Goal: Use online tool/utility: Utilize a website feature to perform a specific function

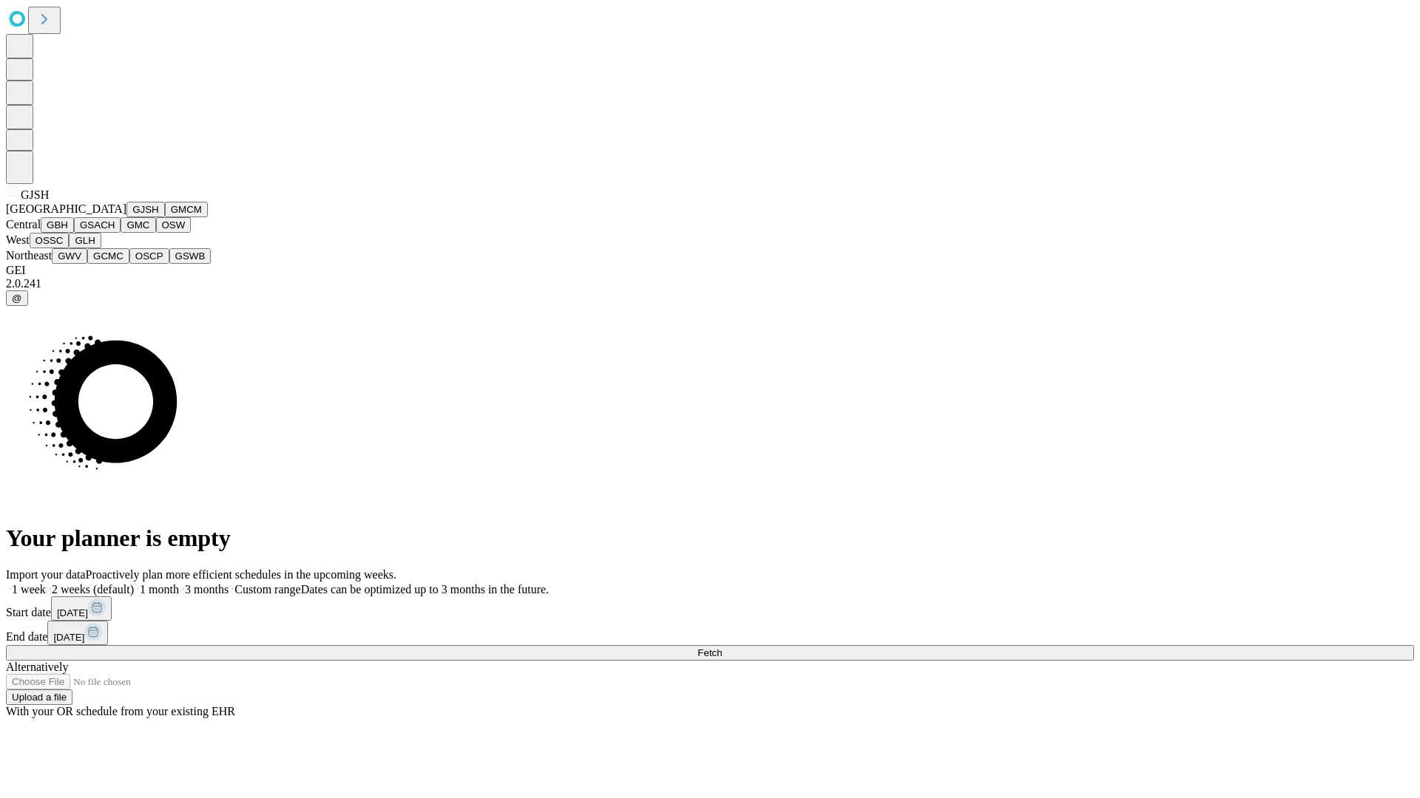
click at [126, 217] on button "GJSH" at bounding box center [145, 210] width 38 height 16
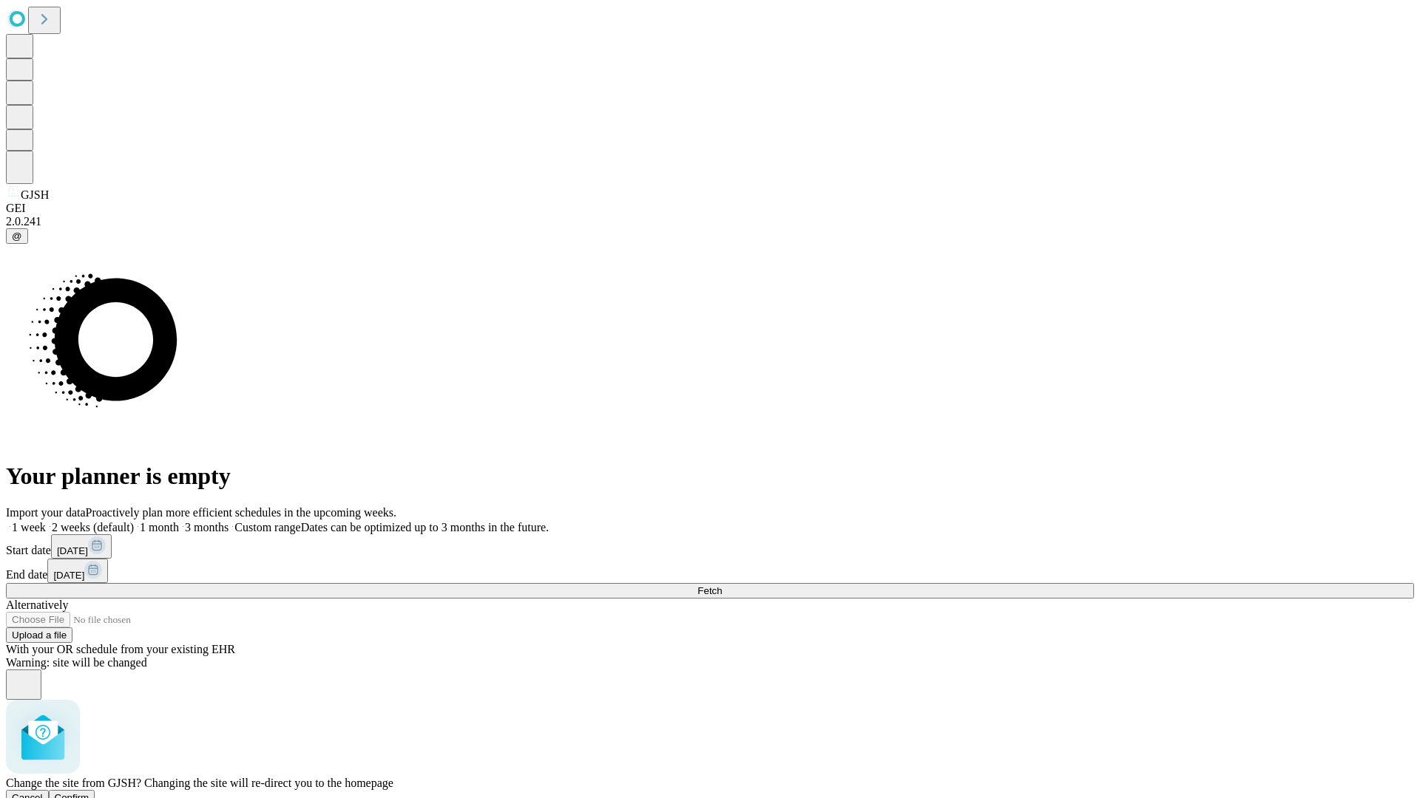
click at [89, 793] on span "Confirm" at bounding box center [72, 798] width 35 height 11
click at [179, 521] on label "1 month" at bounding box center [156, 527] width 45 height 13
click at [722, 586] on span "Fetch" at bounding box center [709, 591] width 24 height 11
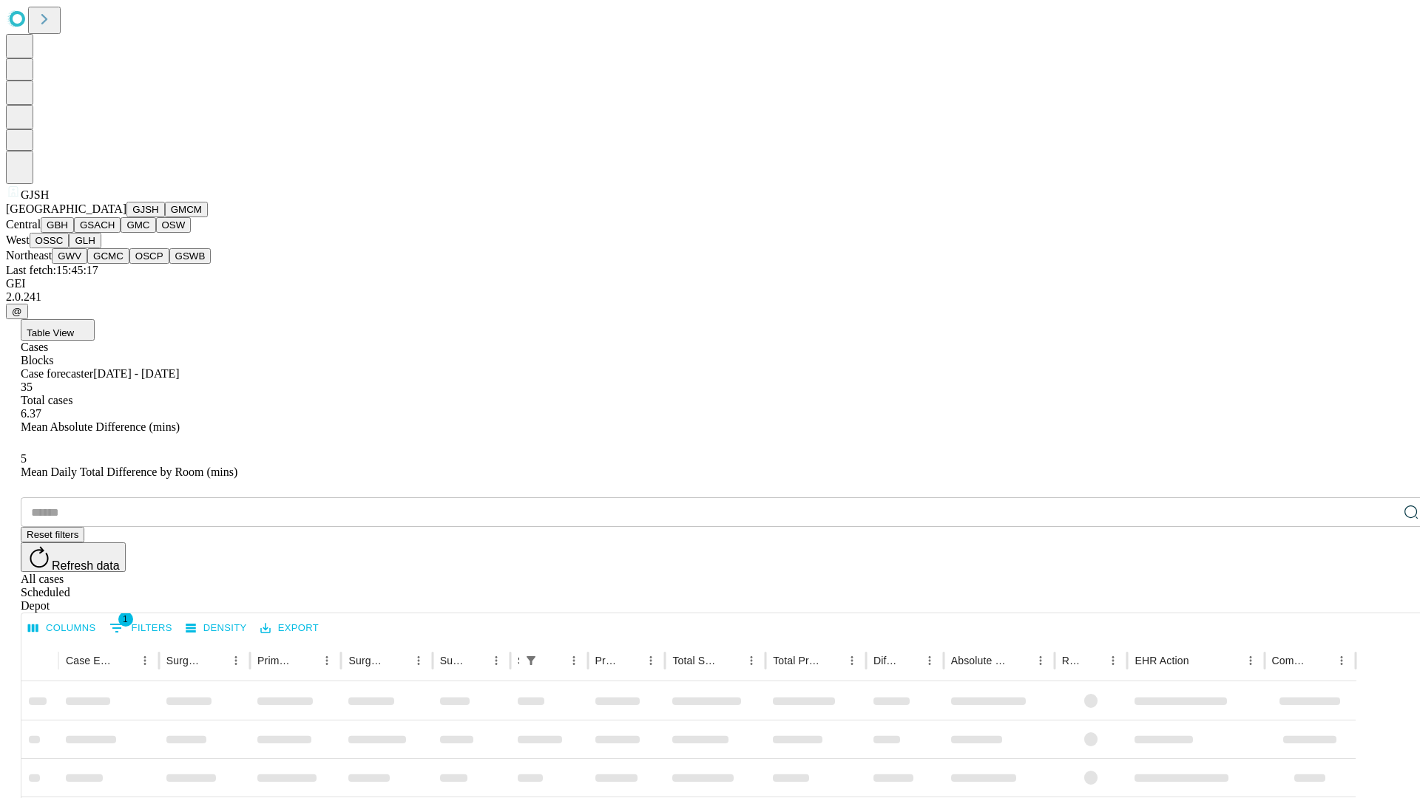
click at [165, 217] on button "GMCM" at bounding box center [186, 210] width 43 height 16
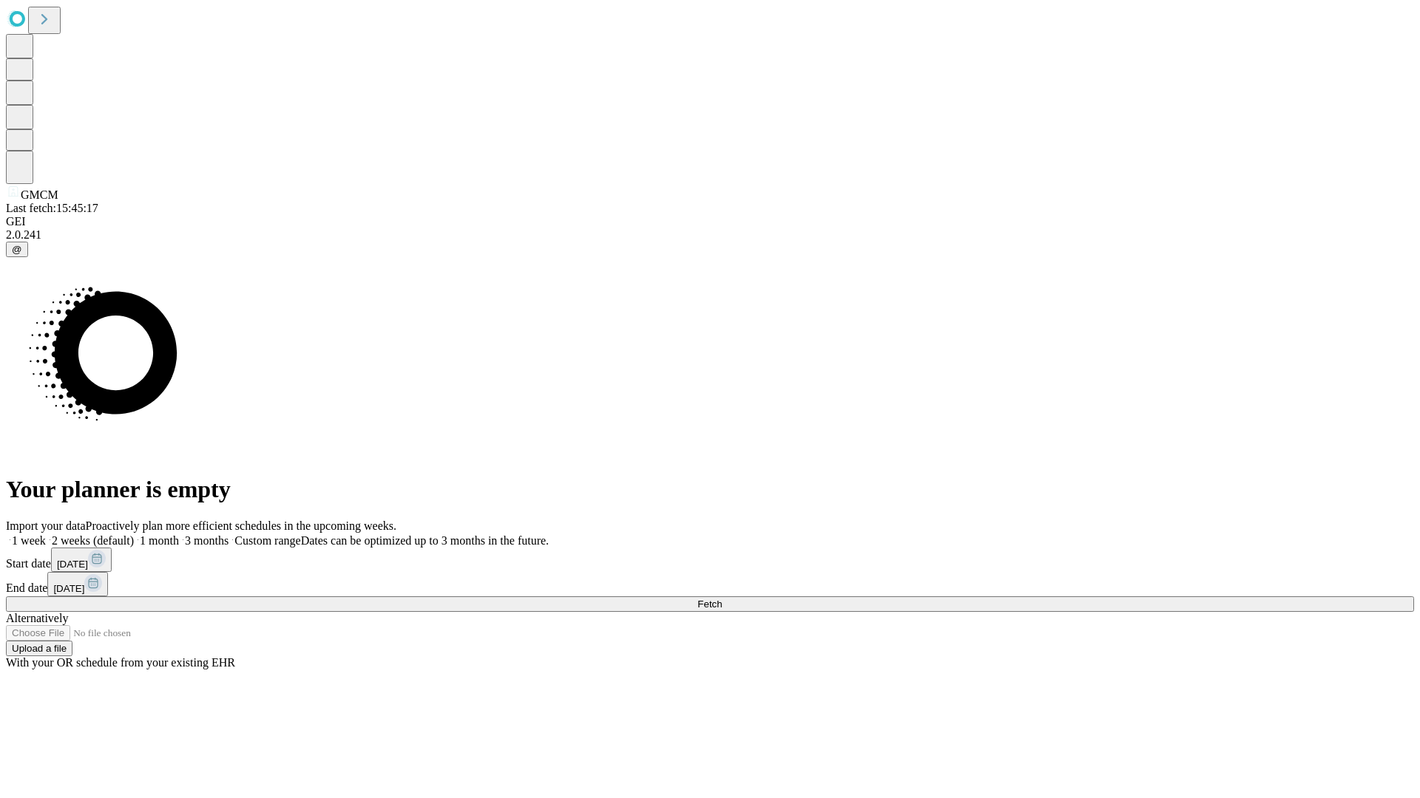
click at [179, 535] on label "1 month" at bounding box center [156, 541] width 45 height 13
click at [722, 599] on span "Fetch" at bounding box center [709, 604] width 24 height 11
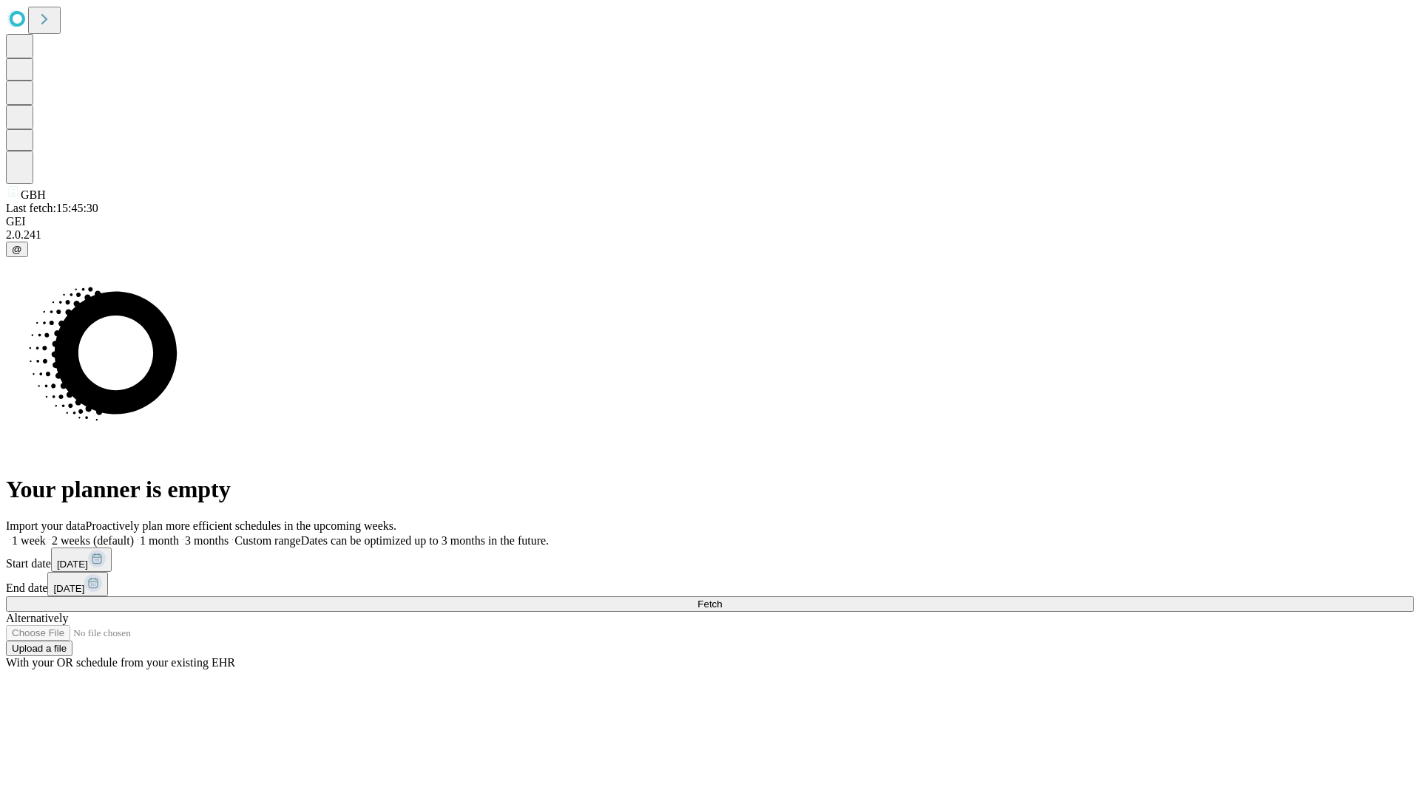
click at [179, 535] on label "1 month" at bounding box center [156, 541] width 45 height 13
click at [722, 599] on span "Fetch" at bounding box center [709, 604] width 24 height 11
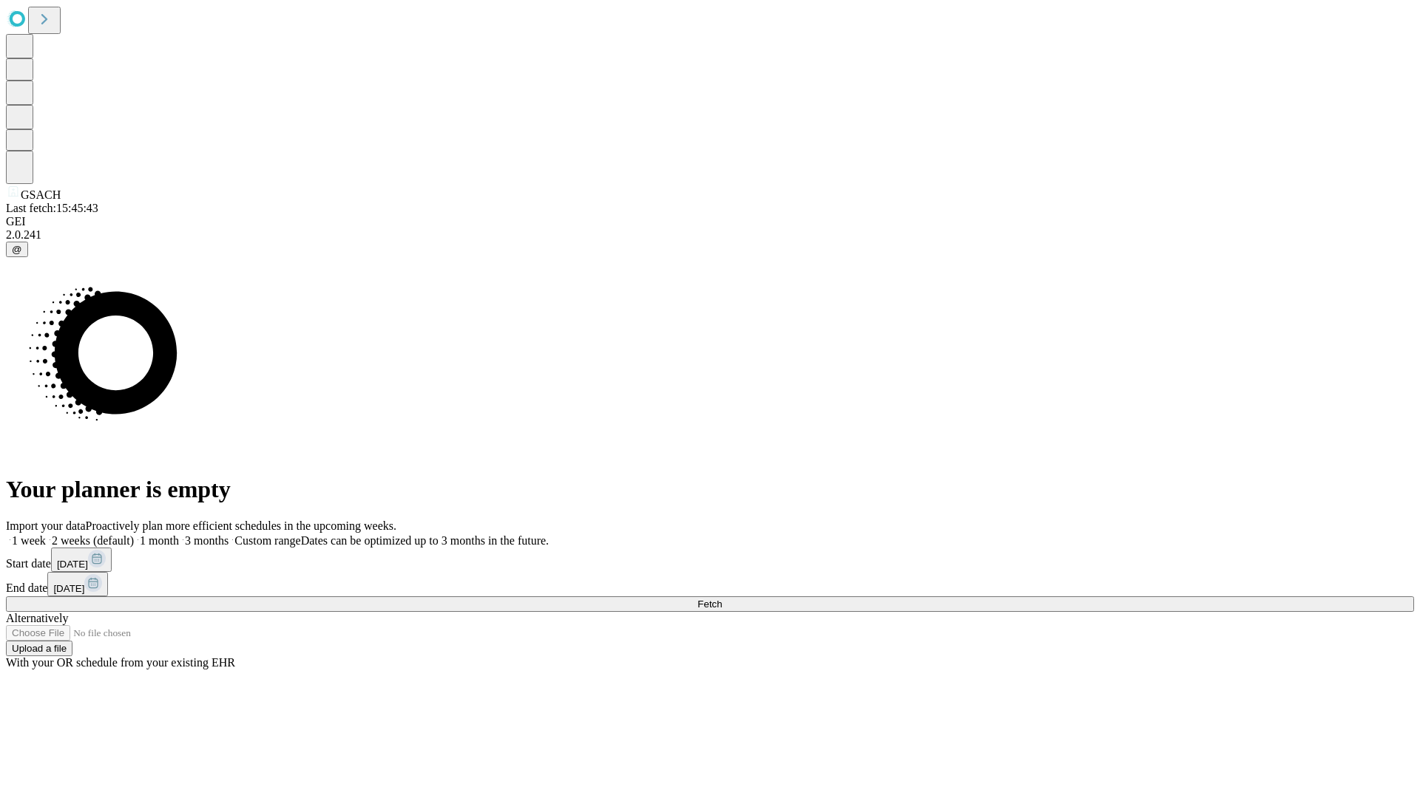
click at [179, 535] on label "1 month" at bounding box center [156, 541] width 45 height 13
click at [722, 599] on span "Fetch" at bounding box center [709, 604] width 24 height 11
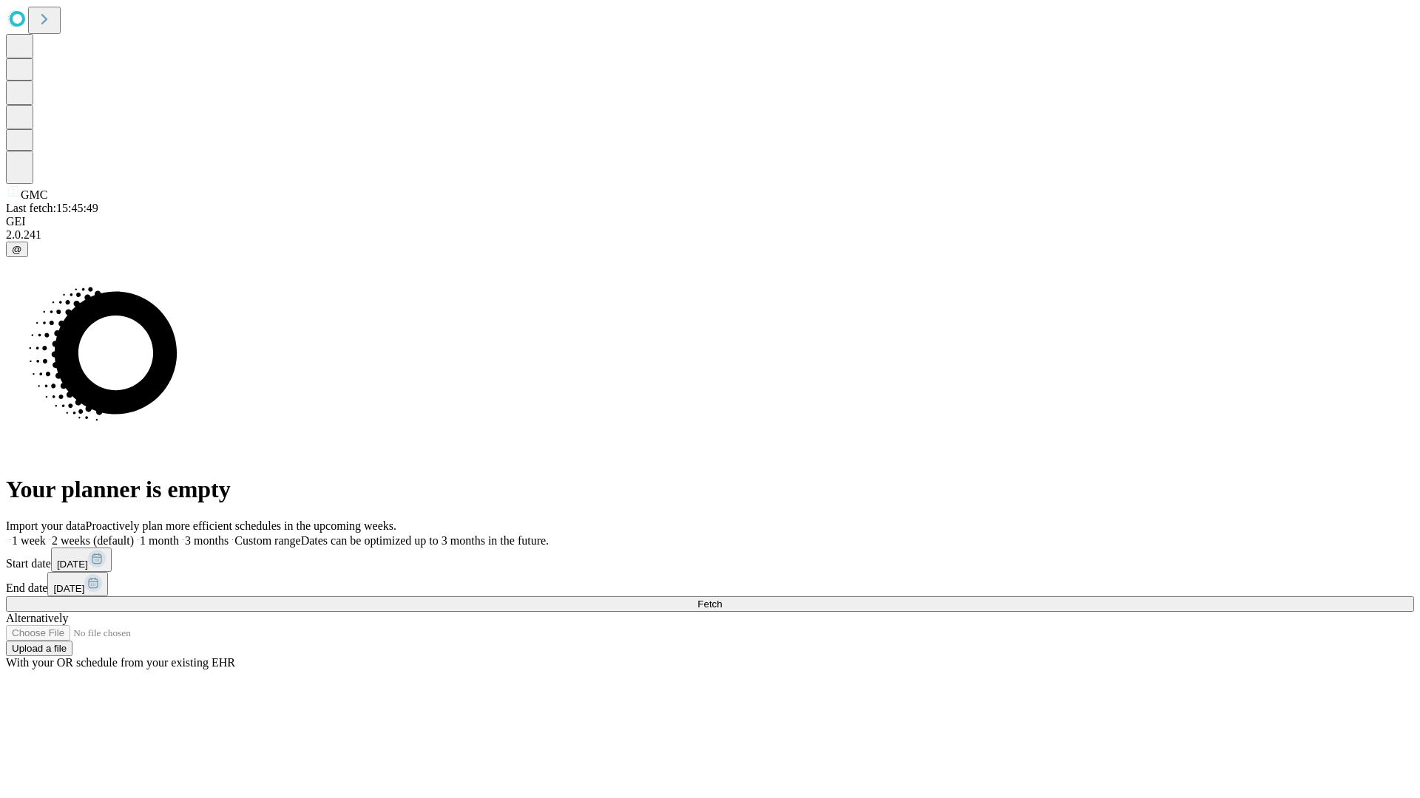
click at [179, 535] on label "1 month" at bounding box center [156, 541] width 45 height 13
click at [722, 599] on span "Fetch" at bounding box center [709, 604] width 24 height 11
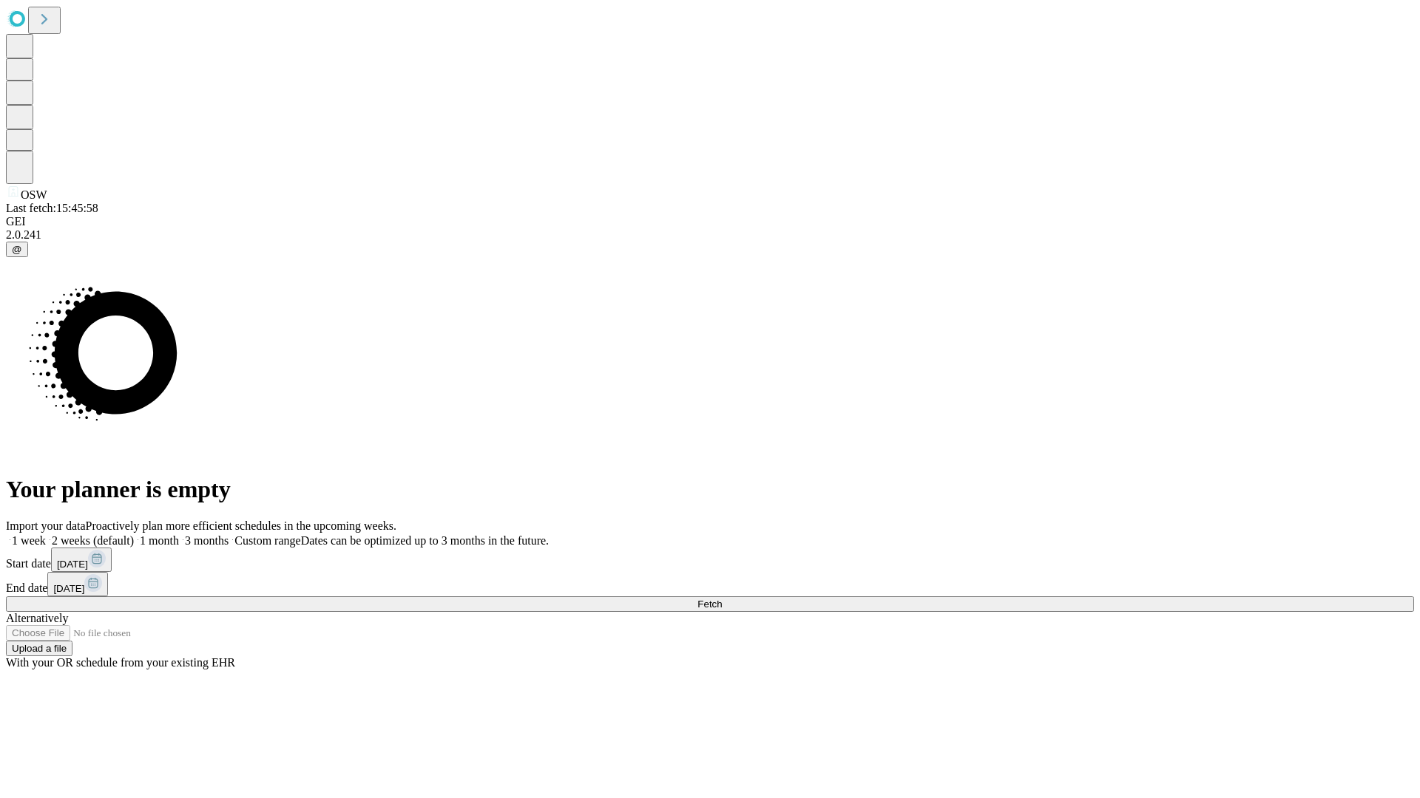
click at [179, 535] on label "1 month" at bounding box center [156, 541] width 45 height 13
click at [722, 599] on span "Fetch" at bounding box center [709, 604] width 24 height 11
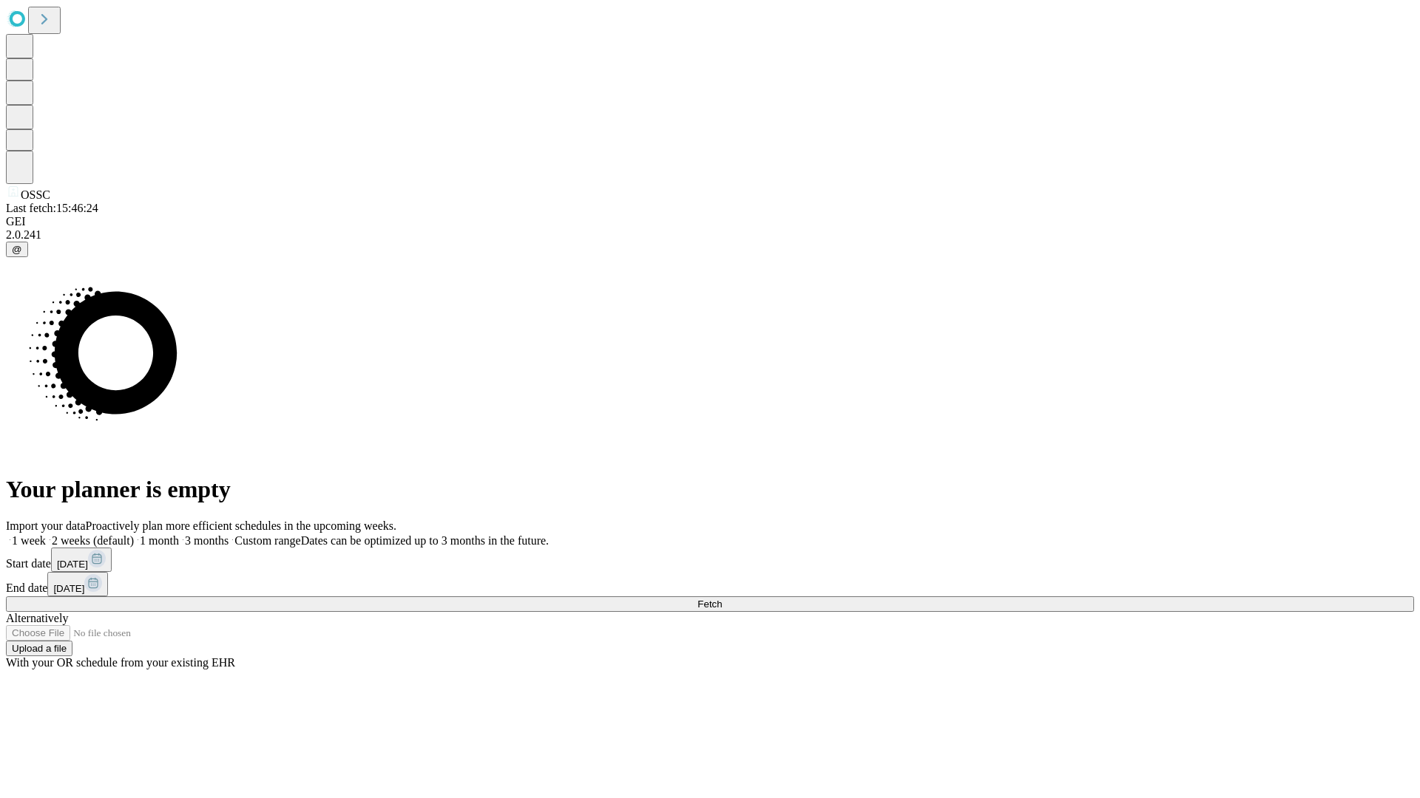
click at [179, 535] on label "1 month" at bounding box center [156, 541] width 45 height 13
click at [722, 599] on span "Fetch" at bounding box center [709, 604] width 24 height 11
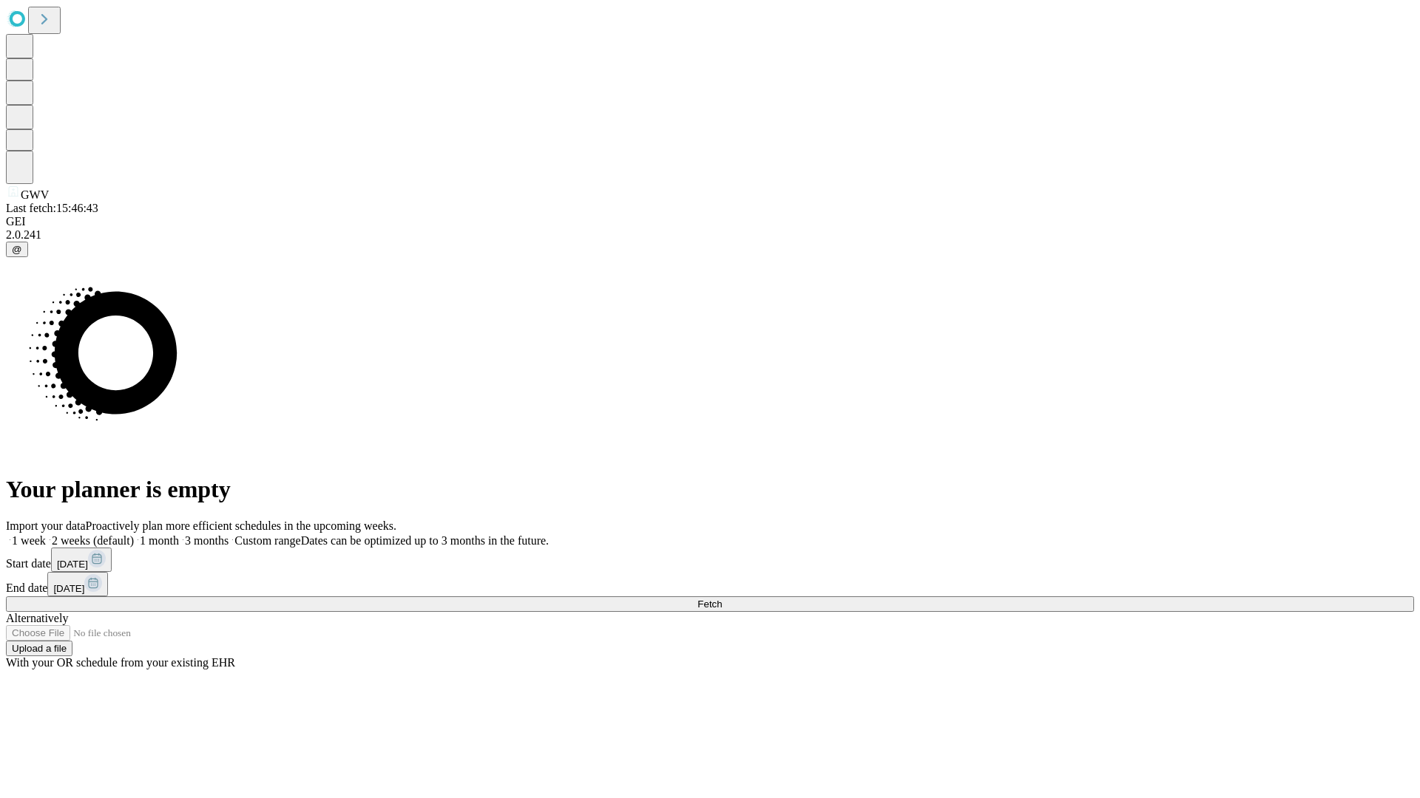
click at [179, 535] on label "1 month" at bounding box center [156, 541] width 45 height 13
click at [722, 599] on span "Fetch" at bounding box center [709, 604] width 24 height 11
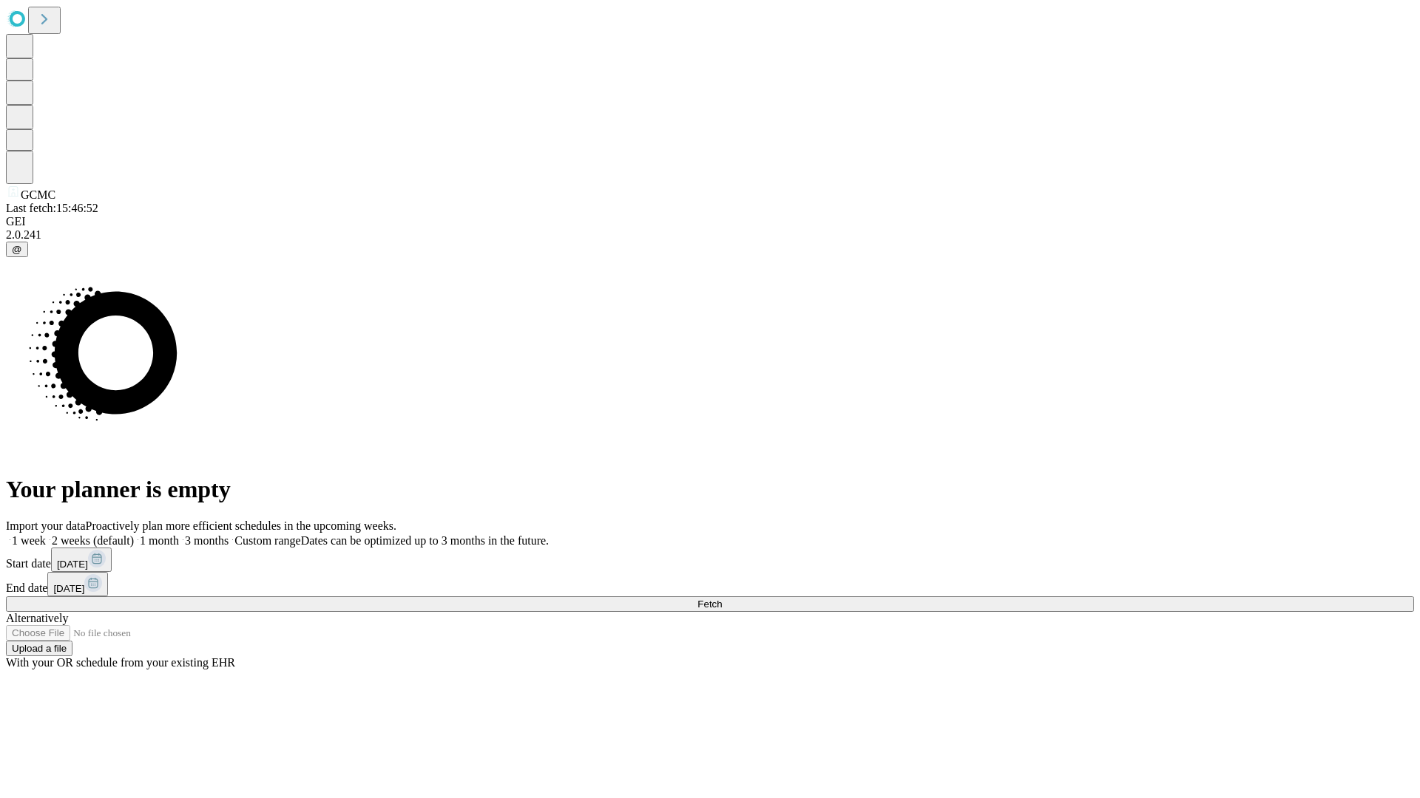
click at [179, 535] on label "1 month" at bounding box center [156, 541] width 45 height 13
click at [722, 599] on span "Fetch" at bounding box center [709, 604] width 24 height 11
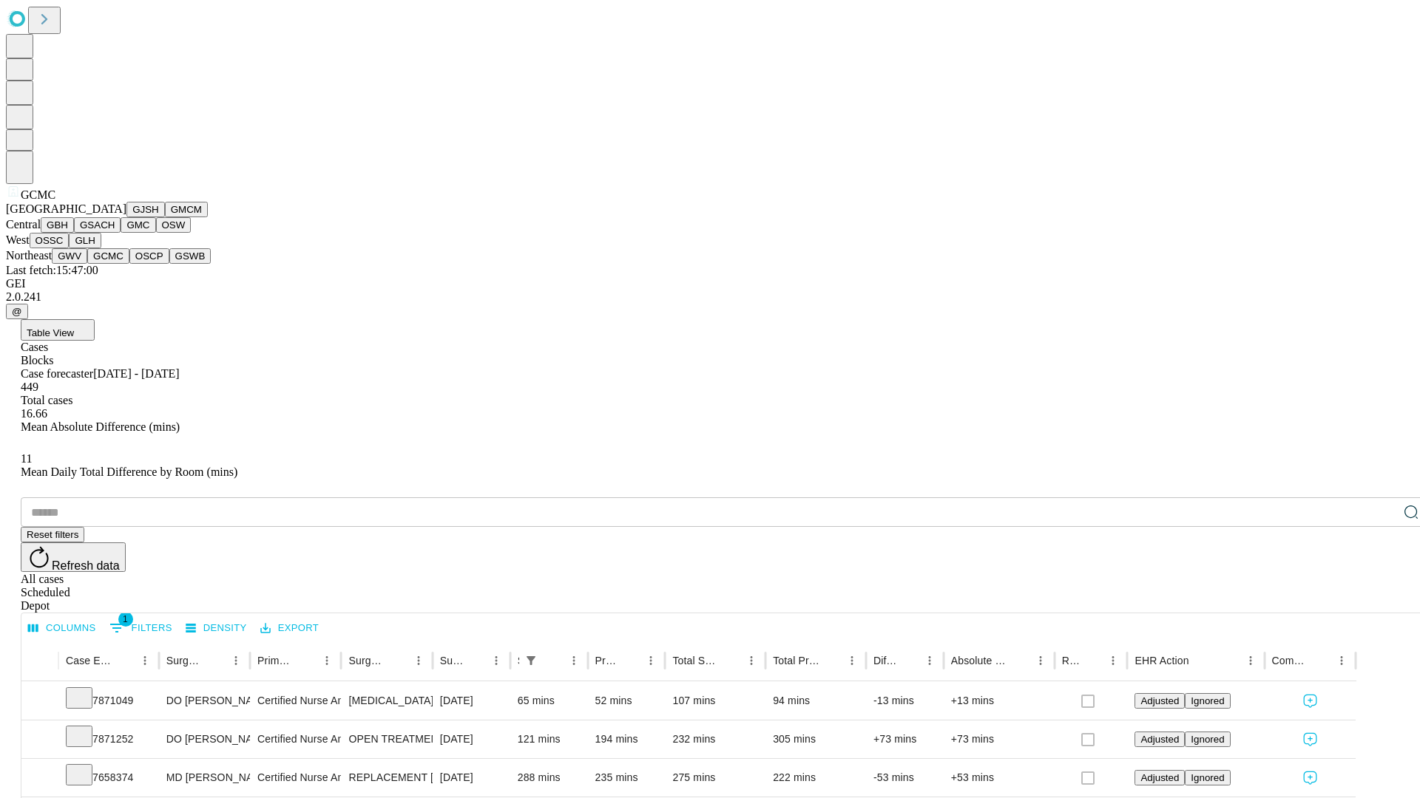
click at [129, 264] on button "OSCP" at bounding box center [149, 256] width 40 height 16
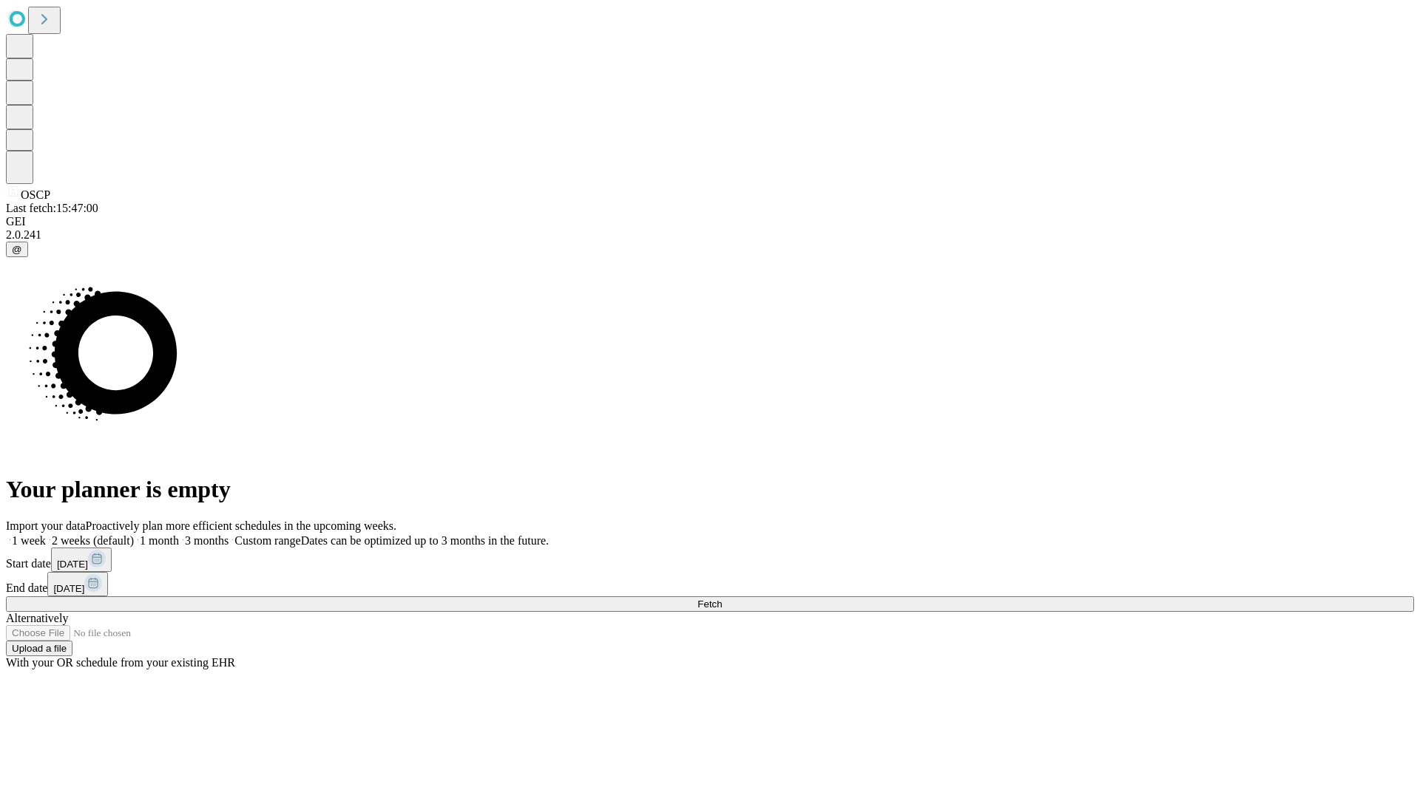
click at [179, 535] on label "1 month" at bounding box center [156, 541] width 45 height 13
click at [722, 599] on span "Fetch" at bounding box center [709, 604] width 24 height 11
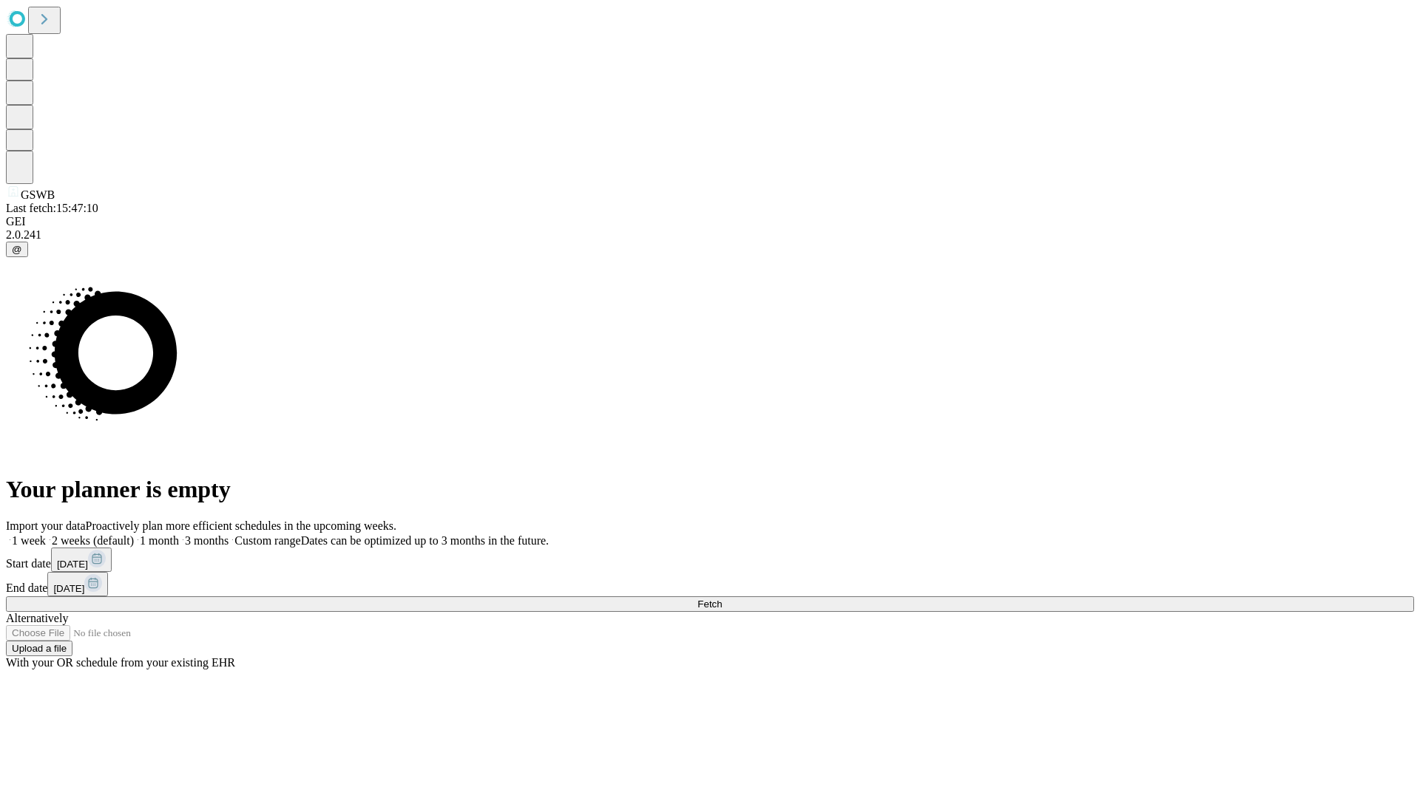
click at [179, 535] on label "1 month" at bounding box center [156, 541] width 45 height 13
click at [722, 599] on span "Fetch" at bounding box center [709, 604] width 24 height 11
